Goal: Find specific page/section: Find specific page/section

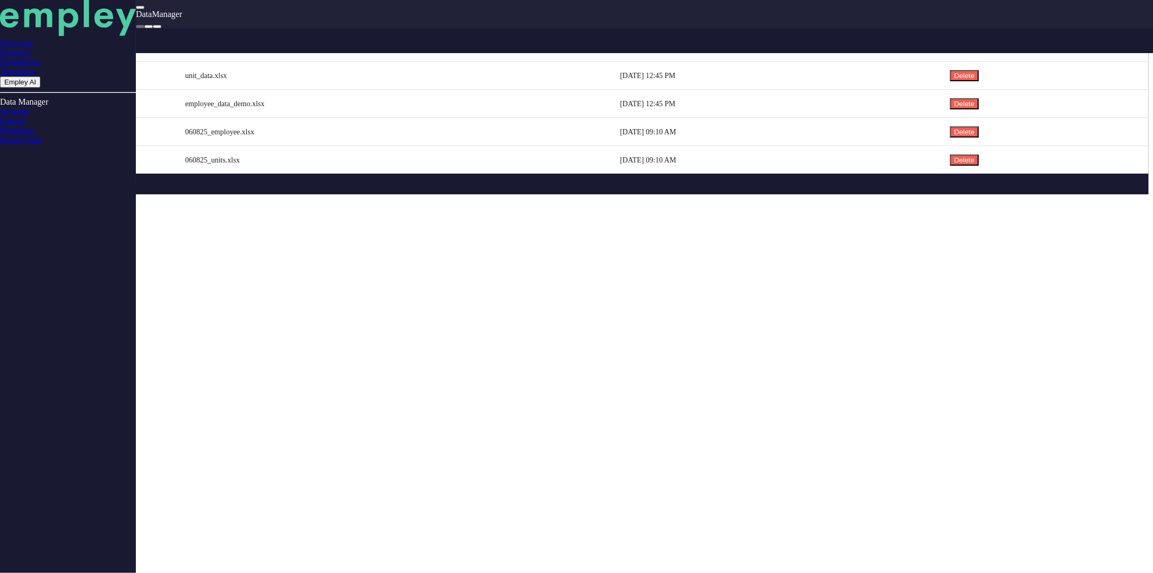
click at [49, 67] on link "Simulations" at bounding box center [68, 62] width 136 height 10
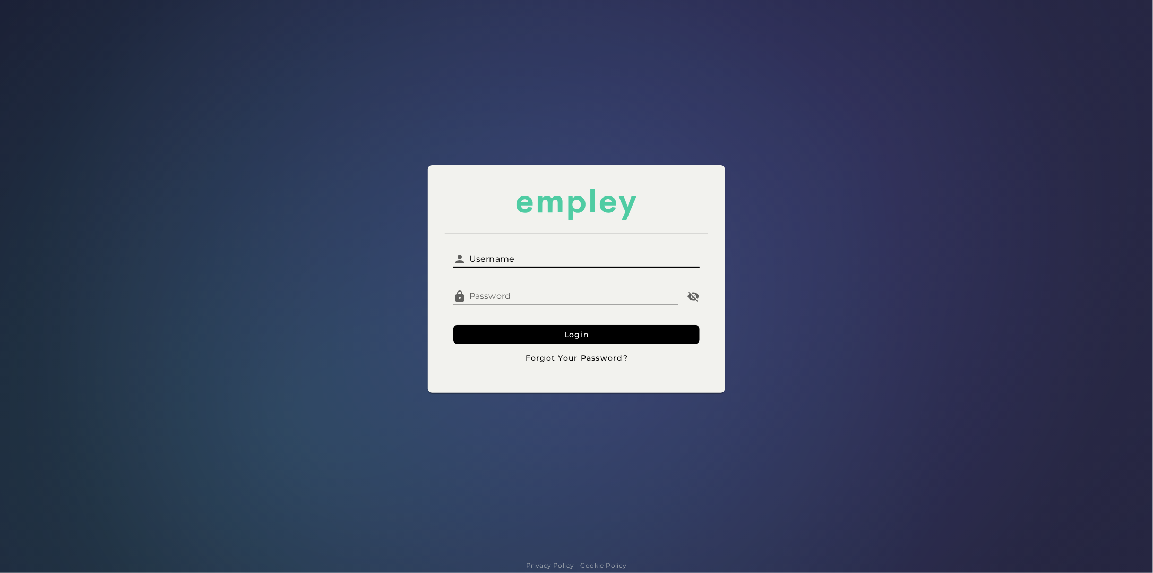
click at [505, 253] on input "Username" at bounding box center [583, 254] width 234 height 25
type input "*********"
click at [453, 325] on button "Login" at bounding box center [576, 334] width 246 height 19
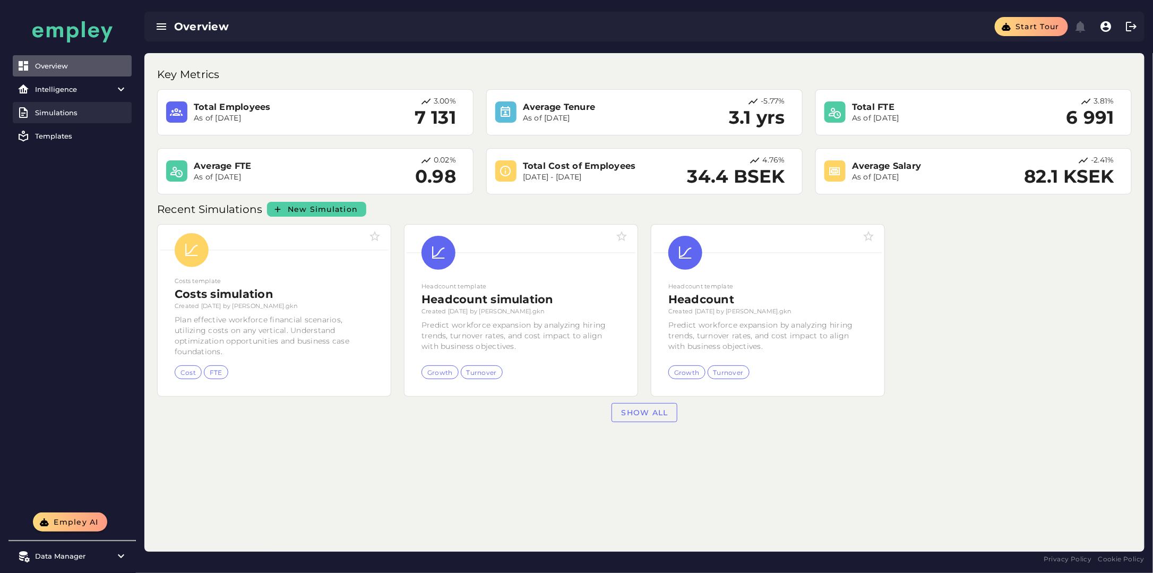
click at [102, 110] on div "Simulations" at bounding box center [81, 112] width 92 height 8
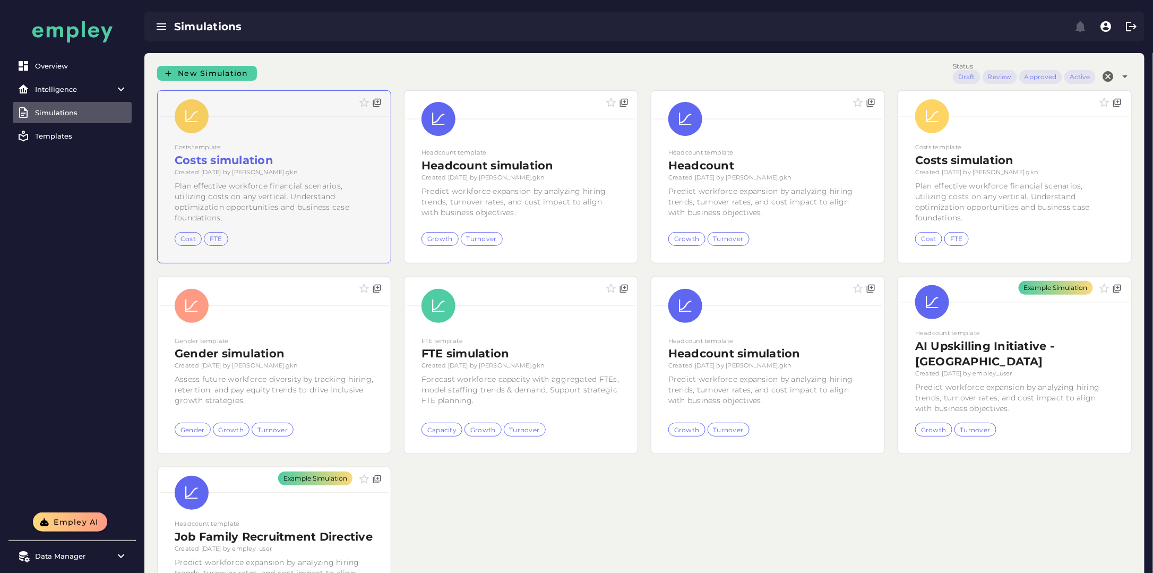
click at [305, 176] on div at bounding box center [274, 177] width 233 height 172
